Goal: Transaction & Acquisition: Purchase product/service

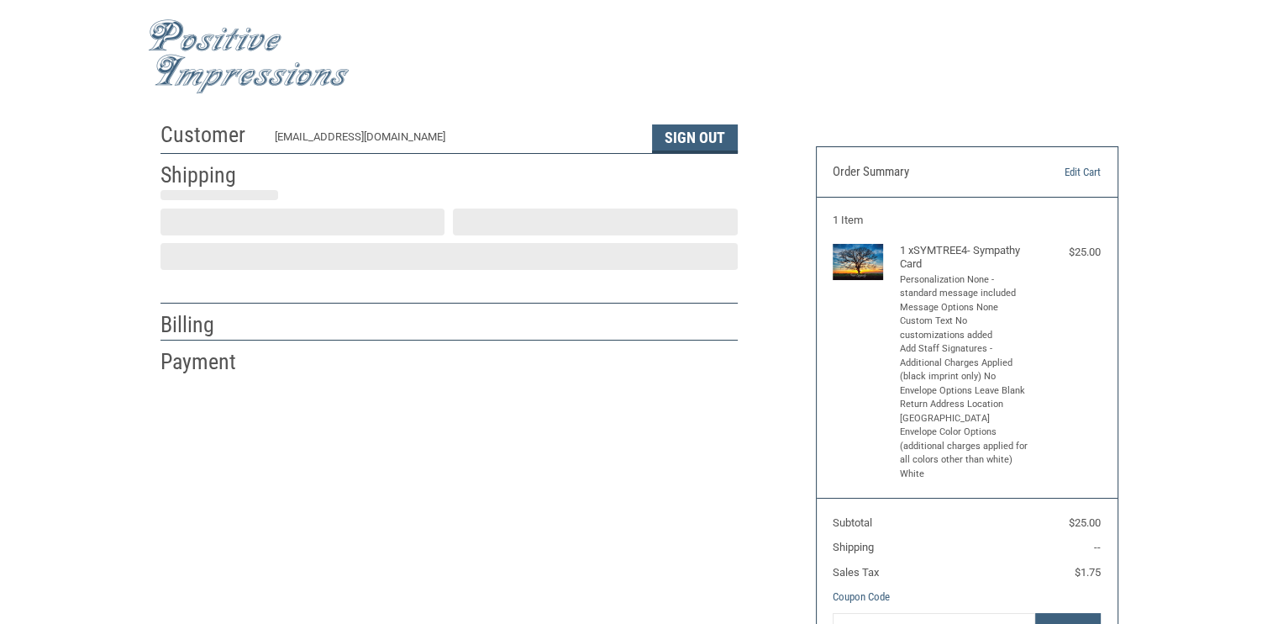
scroll to position [29, 0]
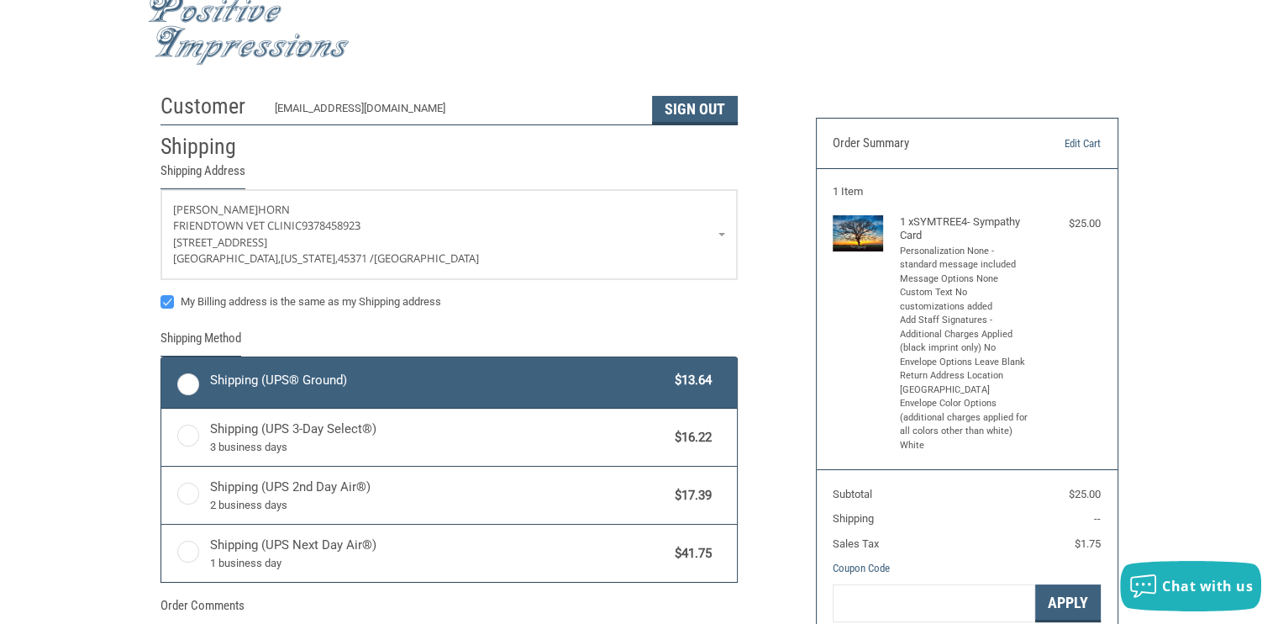
radio input "true"
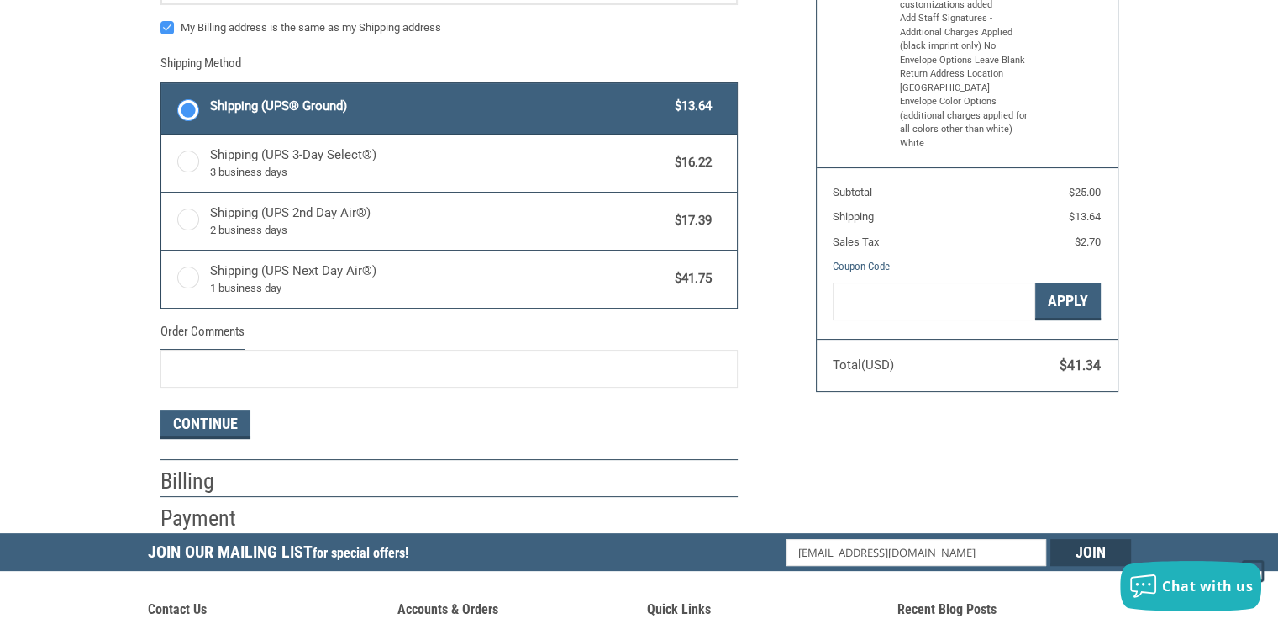
scroll to position [335, 0]
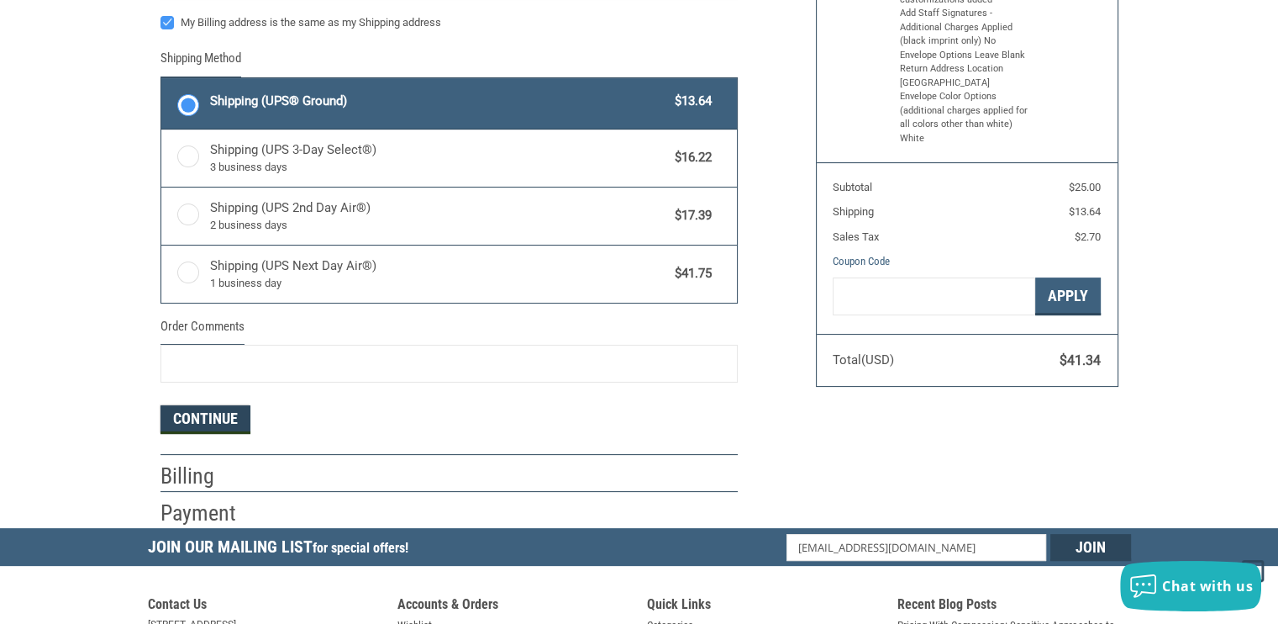
click at [218, 419] on button "Continue" at bounding box center [206, 419] width 90 height 29
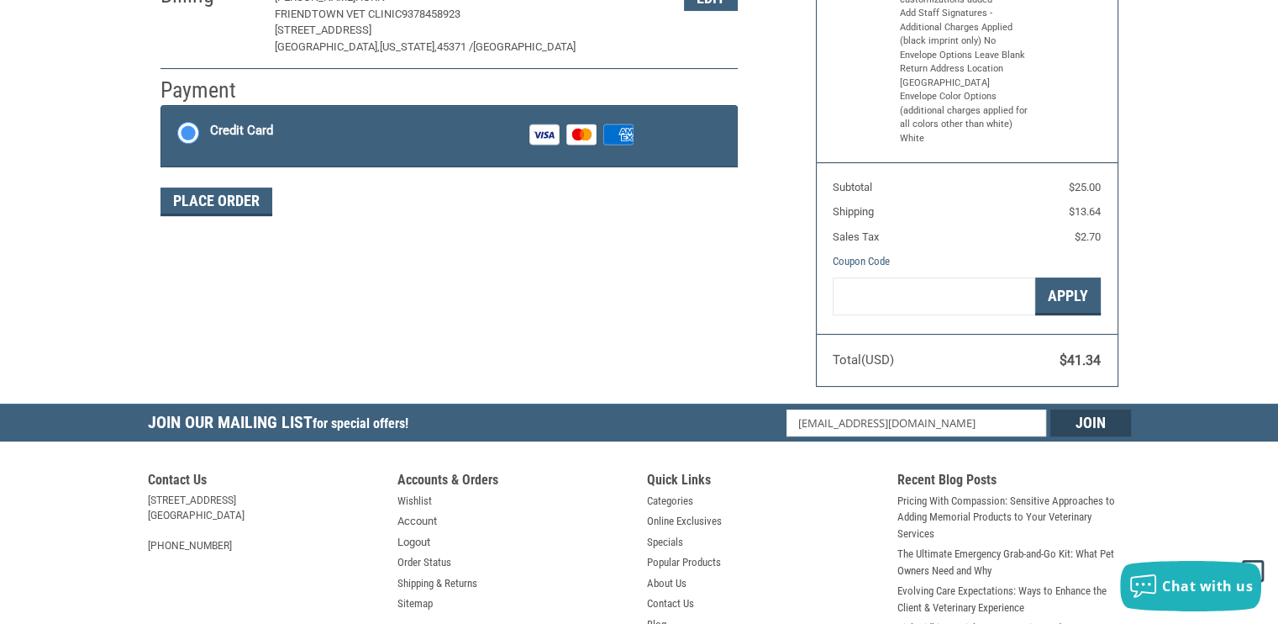
scroll to position [282, 0]
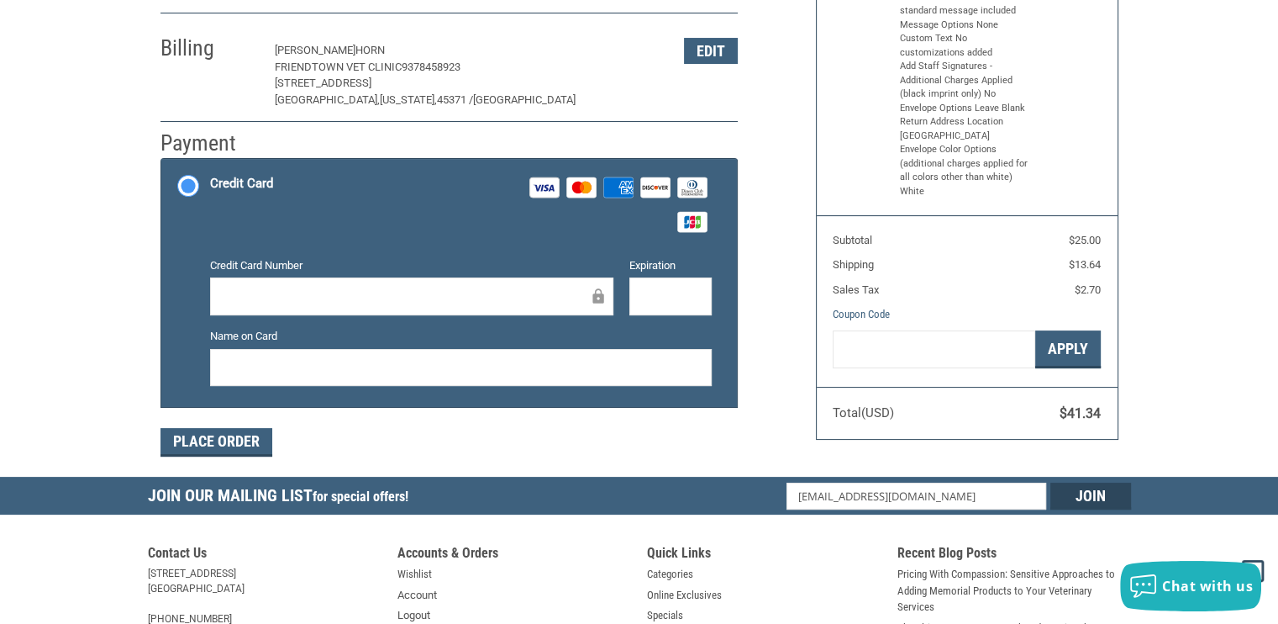
click at [697, 219] on icon at bounding box center [698, 221] width 5 height 13
click at [162, 161] on input "Credit Card Visa Master Amex Discover Diners Club JCB" at bounding box center [161, 161] width 1 height 1
click at [696, 184] on icon at bounding box center [692, 184] width 10 height 8
click at [162, 161] on input "Credit Card Visa Master Amex Discover Diners Club JCB" at bounding box center [161, 161] width 1 height 1
click at [660, 184] on rect at bounding box center [654, 187] width 29 height 20
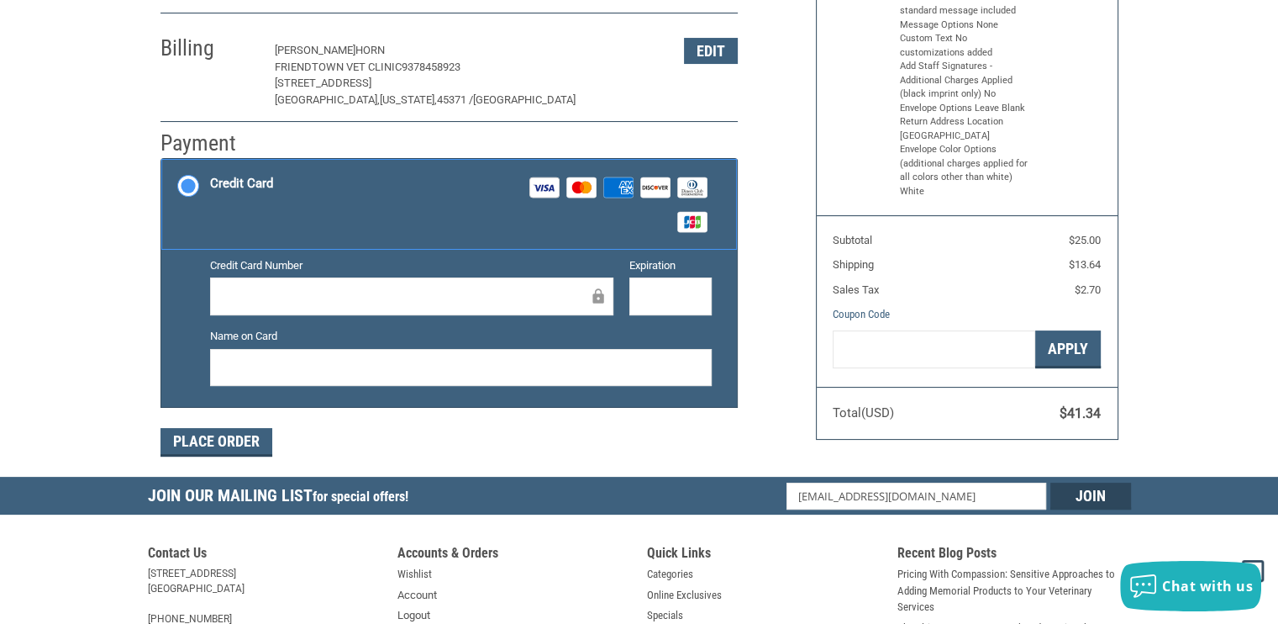
click at [162, 161] on input "Credit Card Visa Master Amex Discover Diners Club JCB" at bounding box center [161, 161] width 1 height 1
click at [632, 184] on rect at bounding box center [618, 186] width 30 height 21
click at [162, 161] on input "Credit Card Visa Master Amex Discover Diners Club JCB" at bounding box center [161, 161] width 1 height 1
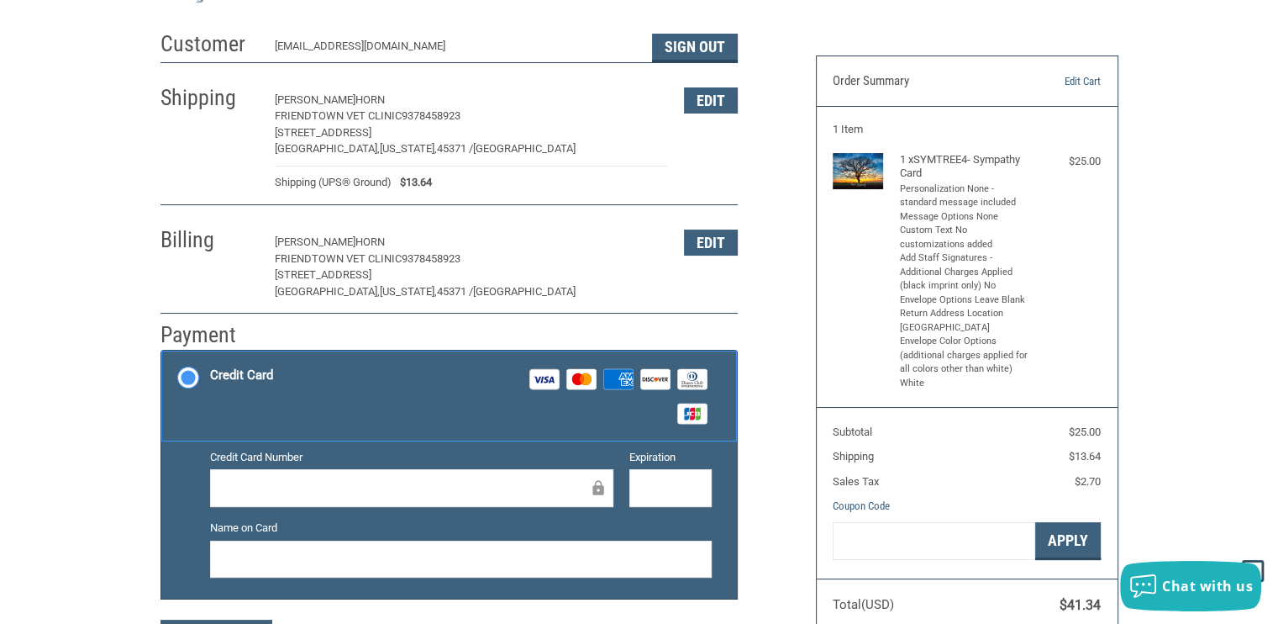
scroll to position [0, 0]
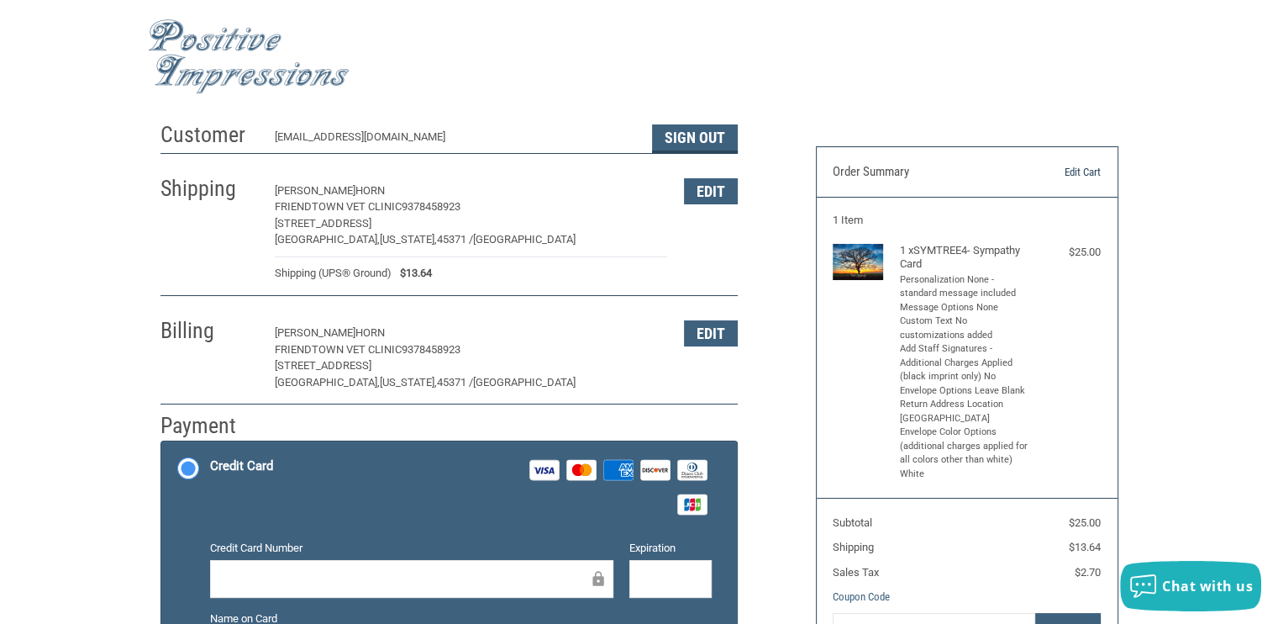
click at [1088, 175] on link "Edit Cart" at bounding box center [1058, 172] width 86 height 17
